Goal: Task Accomplishment & Management: Use online tool/utility

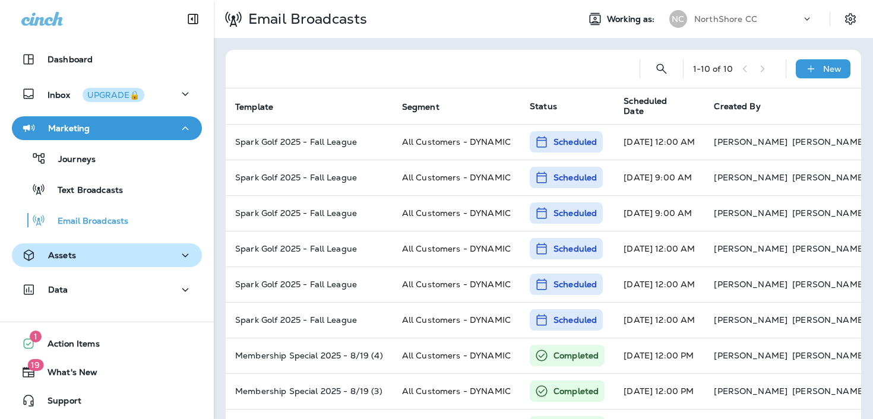
click at [127, 253] on div "Assets" at bounding box center [106, 255] width 171 height 15
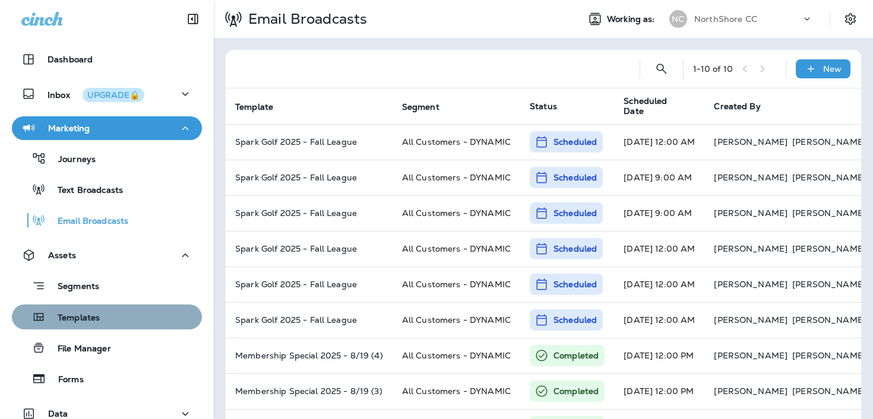
click at [125, 314] on div "Templates" at bounding box center [107, 317] width 181 height 18
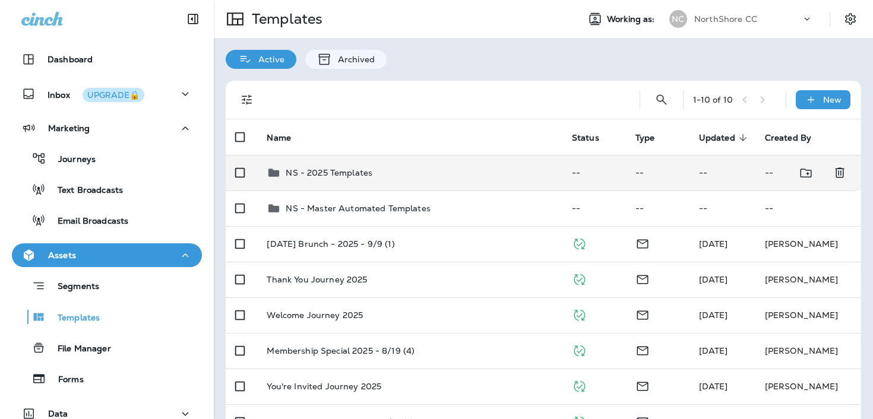
click at [342, 165] on td "NS - 2025 Templates" at bounding box center [409, 173] width 305 height 36
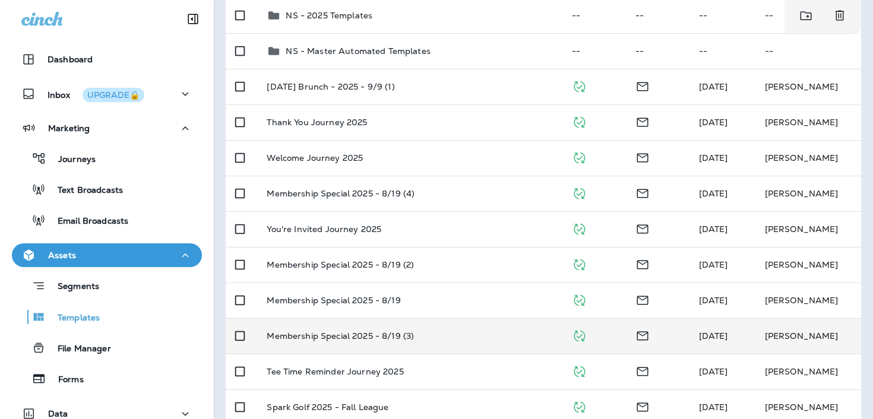
scroll to position [160, 0]
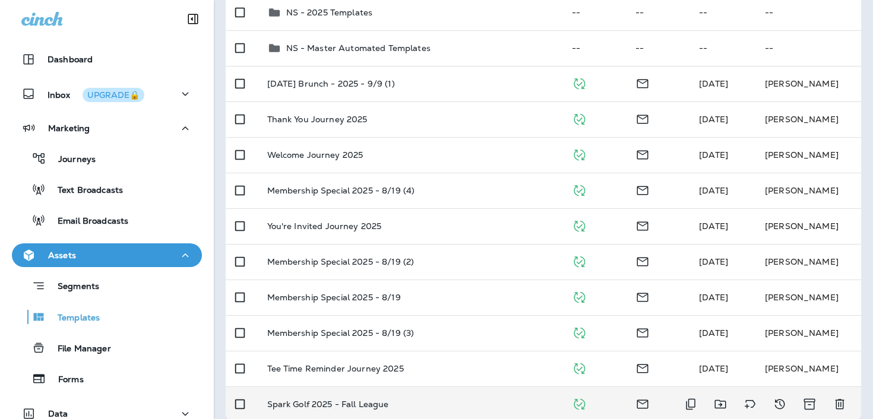
click at [303, 401] on p "Spark Golf 2025 - Fall League" at bounding box center [328, 405] width 122 height 10
